Goal: Task Accomplishment & Management: Manage account settings

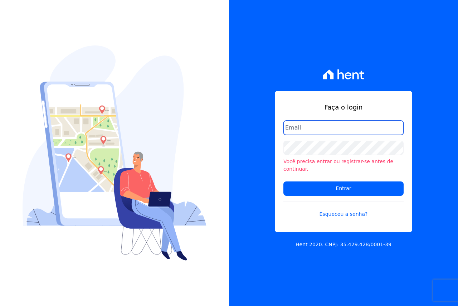
click at [314, 130] on input "email" at bounding box center [343, 127] width 120 height 14
type input "[EMAIL_ADDRESS][DOMAIN_NAME]"
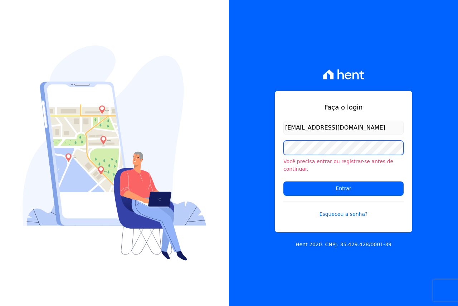
click at [283, 181] on input "Entrar" at bounding box center [343, 188] width 120 height 14
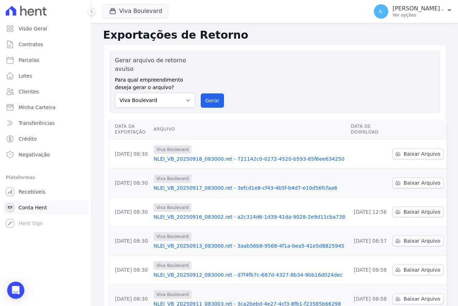
click at [26, 210] on span "Conta Hent" at bounding box center [33, 207] width 28 height 7
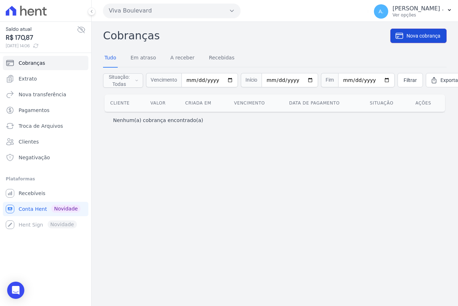
click at [424, 33] on span "Nova cobrança" at bounding box center [423, 35] width 34 height 7
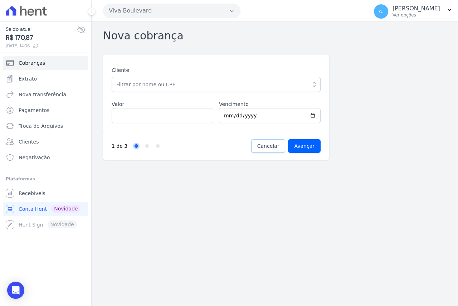
click at [282, 146] on link "Cancelar" at bounding box center [268, 146] width 34 height 14
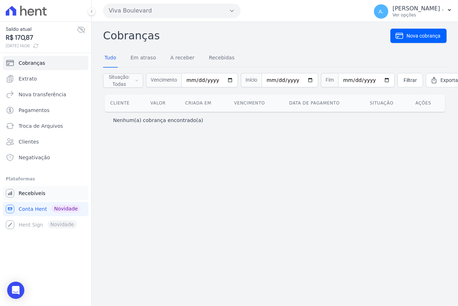
click at [31, 193] on span "Recebíveis" at bounding box center [32, 192] width 27 height 7
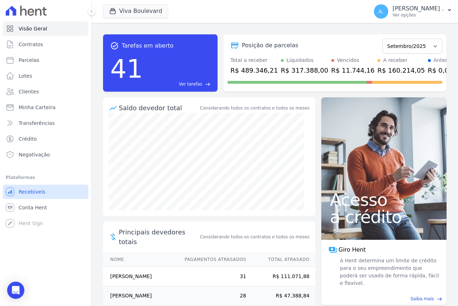
click at [31, 193] on span "Recebíveis" at bounding box center [32, 191] width 27 height 7
click at [25, 204] on span "Conta Hent" at bounding box center [33, 207] width 28 height 7
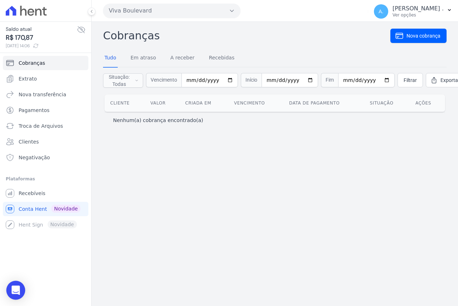
click at [14, 290] on icon "Open Intercom Messenger" at bounding box center [15, 289] width 8 height 9
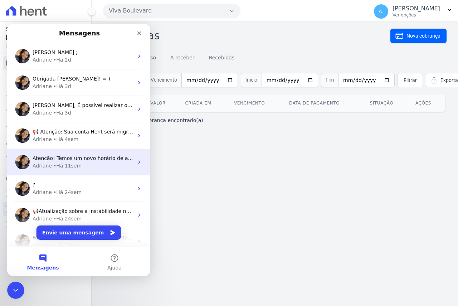
scroll to position [89, 0]
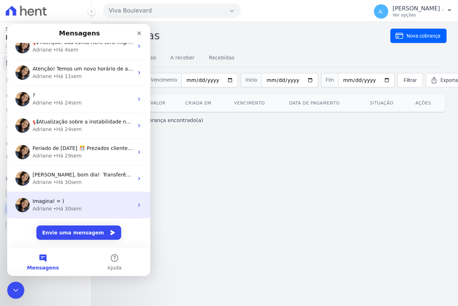
click at [99, 208] on div "Adriane • Há 30sem" at bounding box center [83, 209] width 101 height 8
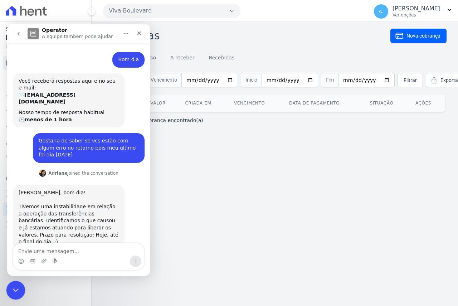
scroll to position [59, 0]
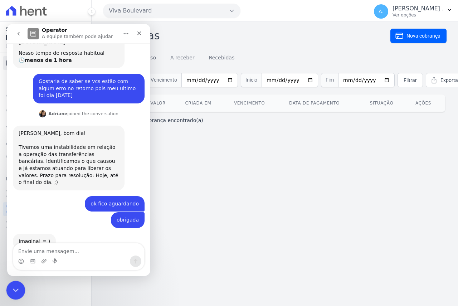
click at [11, 289] on icon "Encerramento do Messenger da Intercom" at bounding box center [14, 289] width 9 height 9
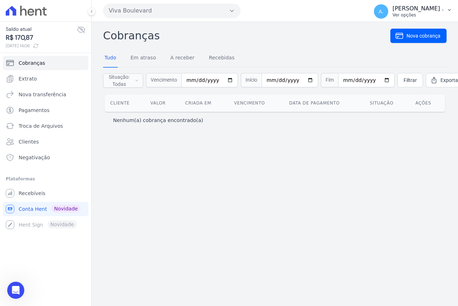
click at [426, 15] on p "Ver opções" at bounding box center [417, 15] width 51 height 6
click at [301, 41] on h2 "Cobranças" at bounding box center [246, 36] width 287 height 16
click at [29, 198] on link "Recebíveis" at bounding box center [45, 193] width 85 height 14
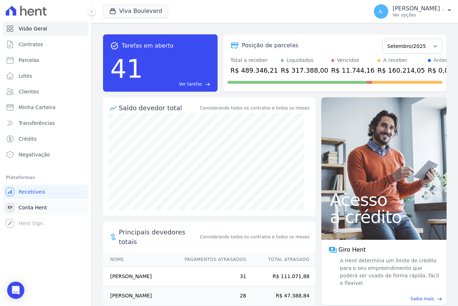
click at [30, 207] on span "Conta Hent" at bounding box center [33, 207] width 28 height 7
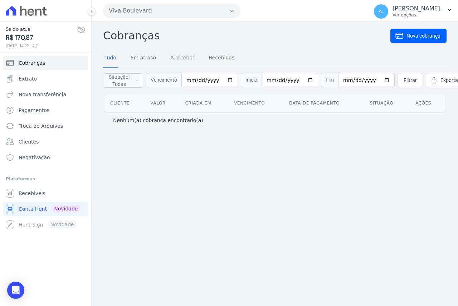
click at [28, 37] on span "R$ 170,87" at bounding box center [41, 38] width 71 height 10
click at [80, 28] on icon at bounding box center [81, 29] width 9 height 9
click at [26, 227] on div "Você não possui Hent Sign ativado. Para saber mais, fale com a equipe Hent. Hen…" at bounding box center [45, 224] width 85 height 14
click at [26, 223] on div "Você não possui Hent Sign ativado. Para saber mais, fale com a equipe Hent. Hen…" at bounding box center [45, 224] width 85 height 14
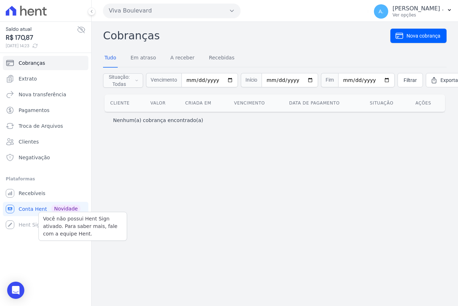
drag, startPoint x: 21, startPoint y: 221, endPoint x: 27, endPoint y: 194, distance: 27.1
click at [22, 218] on div "Você não possui Hent Sign ativado. Para saber mais, fale com a equipe Hent. Hen…" at bounding box center [45, 224] width 85 height 14
click at [27, 193] on span "Recebíveis" at bounding box center [32, 192] width 27 height 7
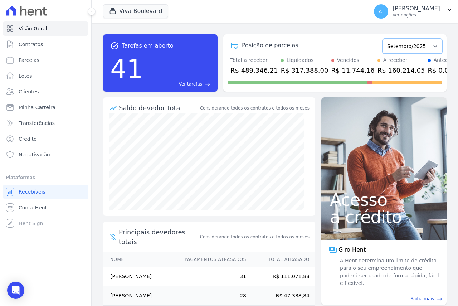
click at [417, 49] on select "Dezembro/2020 Janeiro/2021 Fevereiro/2021 Março/2021 Abril/2021 Maio/2021 Junho…" at bounding box center [412, 46] width 60 height 15
select select "08/2025"
click at [382, 39] on select "Dezembro/2020 Janeiro/2021 Fevereiro/2021 Março/2021 Abril/2021 Maio/2021 Junho…" at bounding box center [412, 46] width 60 height 15
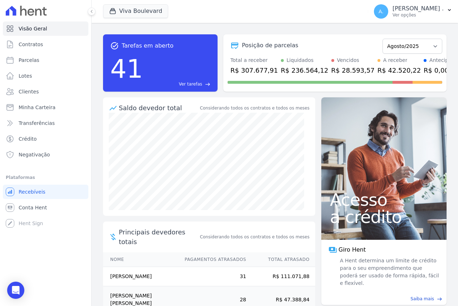
click at [207, 83] on span "east" at bounding box center [207, 83] width 5 height 5
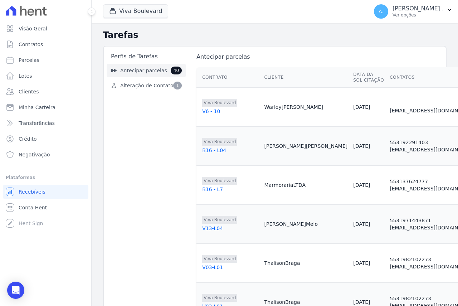
click at [135, 71] on span "Antecipar parcelas" at bounding box center [143, 71] width 47 height 8
click at [151, 83] on span "Alteração de Contato" at bounding box center [146, 86] width 53 height 8
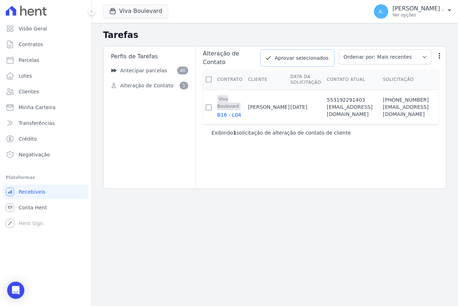
click at [316, 57] on button "Aprovar selecionados" at bounding box center [297, 57] width 74 height 17
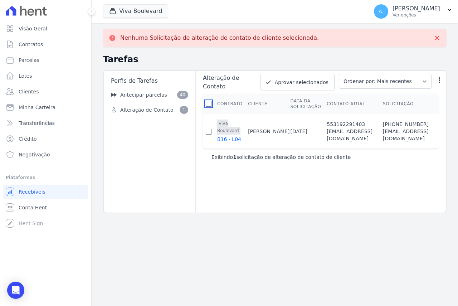
click at [208, 101] on input "checkbox" at bounding box center [209, 104] width 6 height 6
checkbox input "true"
click at [316, 80] on button "Aprovar selecionados" at bounding box center [297, 82] width 74 height 17
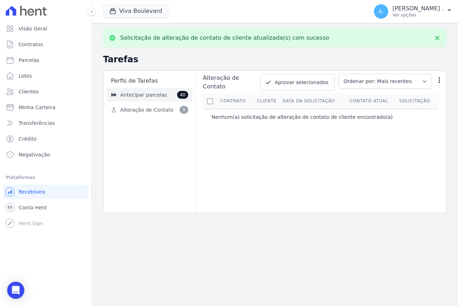
click at [128, 97] on span "Antecipar parcelas" at bounding box center [143, 95] width 47 height 8
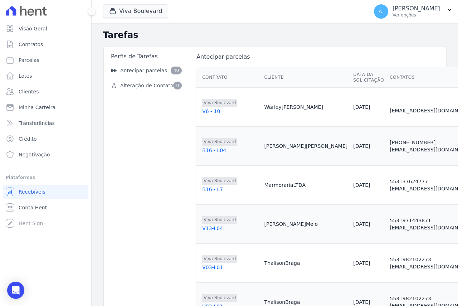
click at [202, 114] on div "V6 - 10" at bounding box center [230, 111] width 56 height 7
click at [28, 209] on span "Conta Hent" at bounding box center [33, 207] width 28 height 7
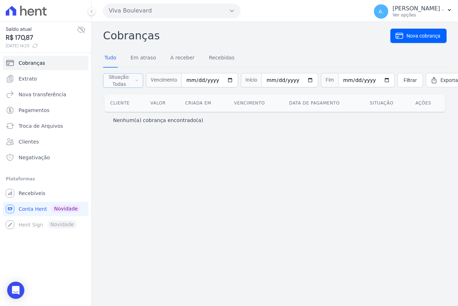
click at [130, 79] on span "Situação: Todas" at bounding box center [119, 80] width 23 height 14
click at [165, 128] on div "Cliente Valor Criada em Vencimento Data de pagamento Situação Ações Nenhum(a) c…" at bounding box center [274, 111] width 343 height 36
click at [35, 80] on link "Extrato" at bounding box center [45, 78] width 85 height 14
click at [36, 73] on link "Extrato" at bounding box center [45, 78] width 85 height 14
click at [30, 79] on span "Extrato" at bounding box center [28, 78] width 18 height 7
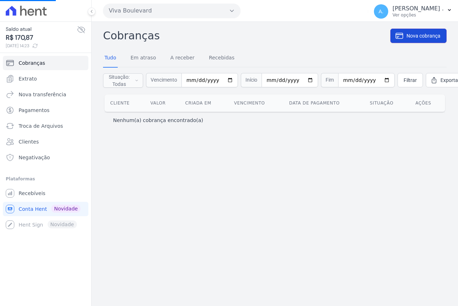
click at [424, 37] on span "Nova cobrança" at bounding box center [423, 35] width 34 height 7
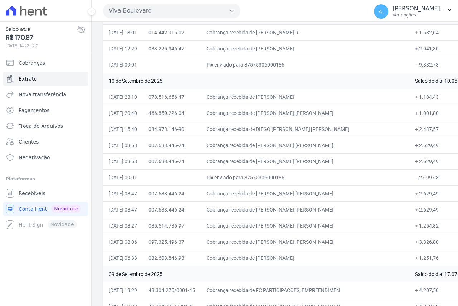
scroll to position [786, 0]
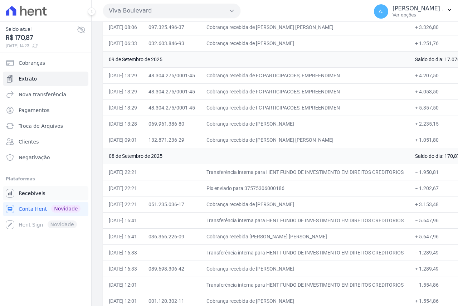
click at [34, 199] on link "Recebíveis" at bounding box center [45, 193] width 85 height 14
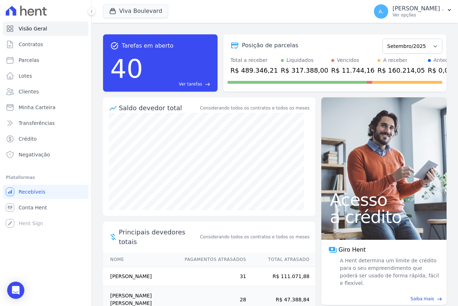
click at [35, 199] on ul "Você não possui Hent Sign ativado. Para saber mais, fale com a equipe Hent. Rec…" at bounding box center [45, 207] width 85 height 46
click at [434, 9] on p "Andreza ." at bounding box center [417, 8] width 51 height 7
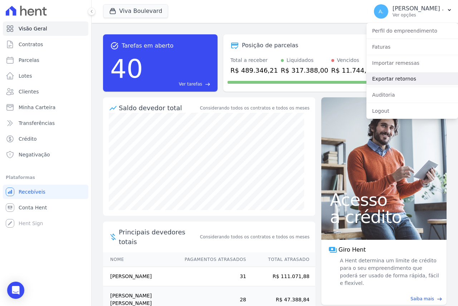
click at [382, 80] on link "Exportar retornos" at bounding box center [412, 78] width 92 height 13
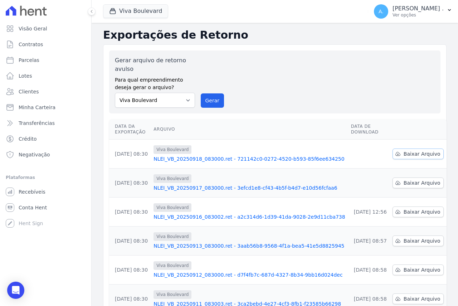
click at [408, 150] on span "Baixar Arquivo" at bounding box center [421, 153] width 37 height 7
click at [414, 183] on span "Baixar Arquivo" at bounding box center [421, 182] width 37 height 7
